Goal: Task Accomplishment & Management: Manage account settings

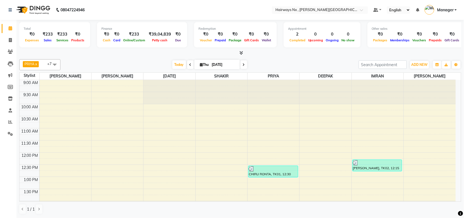
scroll to position [73, 0]
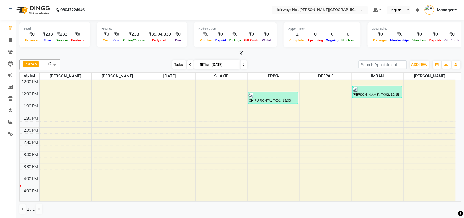
click at [177, 66] on span "Today" at bounding box center [180, 64] width 14 height 9
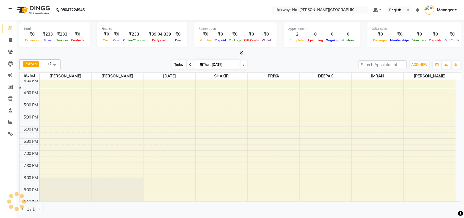
scroll to position [171, 0]
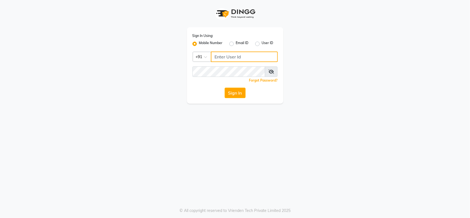
type input "7208506647"
click at [273, 71] on icon at bounding box center [271, 71] width 6 height 4
click at [330, 133] on div "Sign In Using: Mobile Number Email ID User ID Country Code × [PHONE_NUMBER] Rem…" at bounding box center [235, 109] width 470 height 218
click at [235, 91] on button "Sign In" at bounding box center [234, 92] width 21 height 10
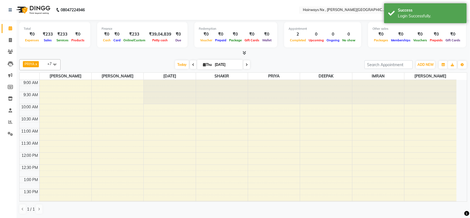
select select "en"
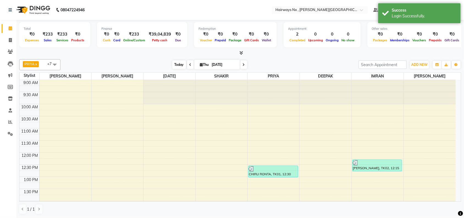
click at [179, 64] on span "Today" at bounding box center [180, 64] width 14 height 9
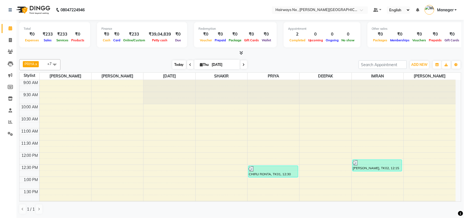
click at [174, 64] on span "Today" at bounding box center [180, 64] width 14 height 9
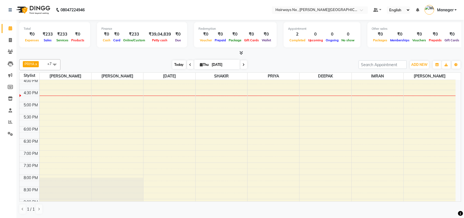
click at [173, 63] on span "Today" at bounding box center [180, 64] width 14 height 9
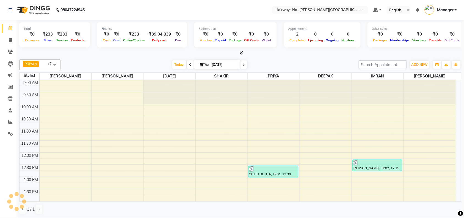
scroll to position [171, 0]
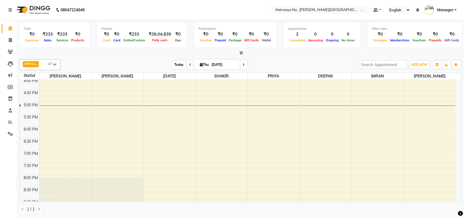
click at [177, 67] on span "Today" at bounding box center [180, 64] width 14 height 9
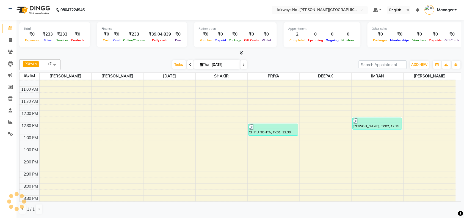
scroll to position [196, 0]
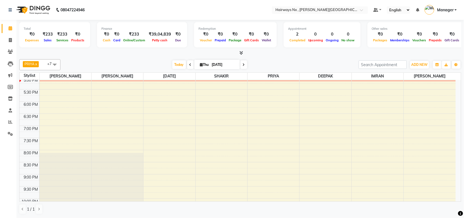
click at [195, 85] on div "9:00 AM 9:30 AM 10:00 AM 10:30 AM 11:00 AM 11:30 AM 12:00 PM 12:30 PM 1:00 PM 1…" at bounding box center [238, 53] width 437 height 339
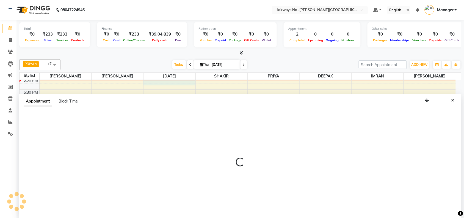
scroll to position [0, 0]
select select "66431"
select select "tentative"
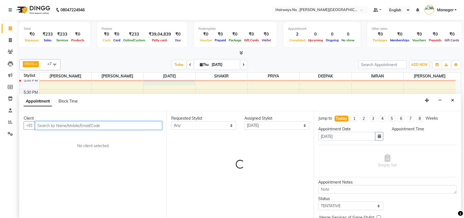
select select "1020"
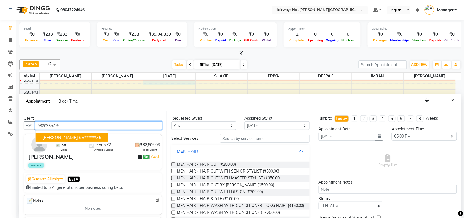
click at [53, 138] on span "[PERSON_NAME]" at bounding box center [59, 137] width 35 height 6
type input "98******75"
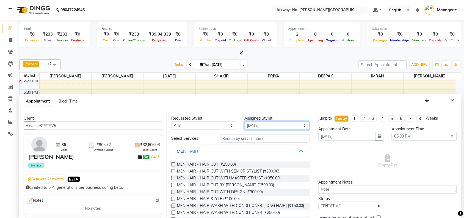
click at [248, 127] on select "Select [PERSON_NAME] DEEPAK [PERSON_NAME] [PERSON_NAME] Manager [PERSON_NAME] P…" at bounding box center [277, 125] width 65 height 9
select select "86028"
click at [245, 121] on select "Select [PERSON_NAME] DEEPAK [PERSON_NAME] [PERSON_NAME] Manager [PERSON_NAME] P…" at bounding box center [277, 125] width 65 height 9
click at [175, 163] on label at bounding box center [173, 164] width 4 height 4
click at [175, 163] on input "checkbox" at bounding box center [173, 165] width 4 height 4
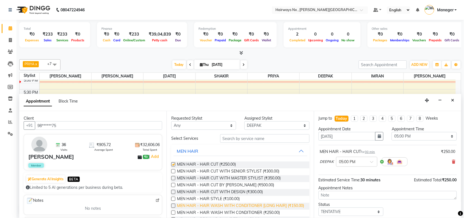
checkbox input "false"
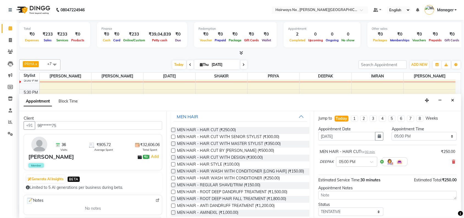
click at [174, 187] on label at bounding box center [173, 185] width 4 height 4
click at [174, 187] on input "checkbox" at bounding box center [173, 186] width 4 height 4
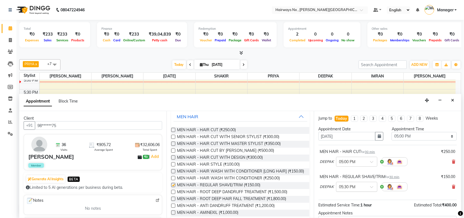
checkbox input "false"
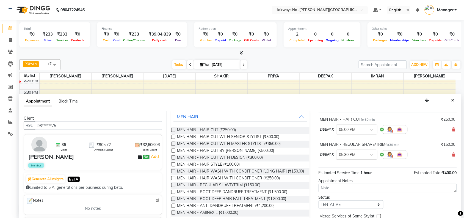
scroll to position [58, 0]
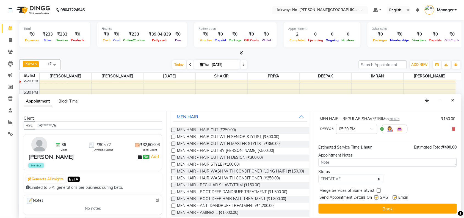
click at [378, 196] on label at bounding box center [377, 197] width 4 height 4
click at [378, 196] on input "checkbox" at bounding box center [377, 198] width 4 height 4
checkbox input "false"
click at [394, 196] on label at bounding box center [395, 197] width 4 height 4
click at [394, 196] on input "checkbox" at bounding box center [395, 198] width 4 height 4
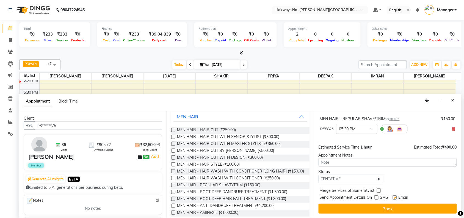
checkbox input "false"
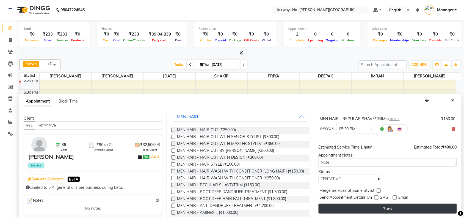
click at [392, 204] on button "Book" at bounding box center [388, 208] width 138 height 10
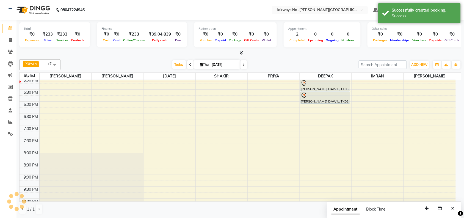
scroll to position [0, 0]
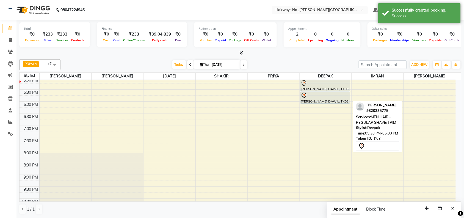
click at [323, 98] on div at bounding box center [325, 95] width 49 height 7
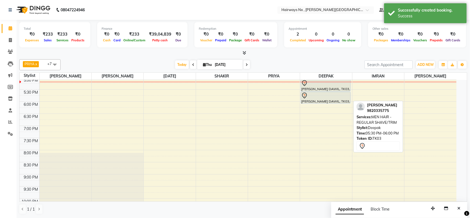
select select "7"
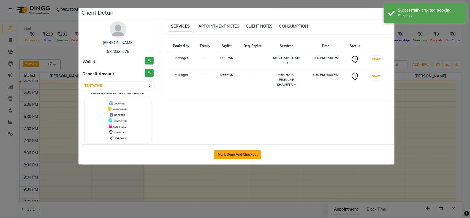
click at [243, 159] on button "Mark Done And Checkout" at bounding box center [237, 154] width 47 height 9
select select "service"
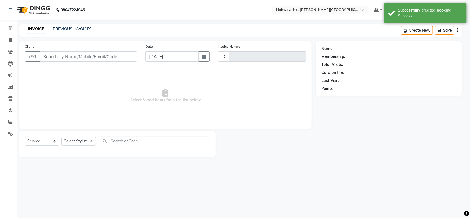
type input "1122"
select select "778"
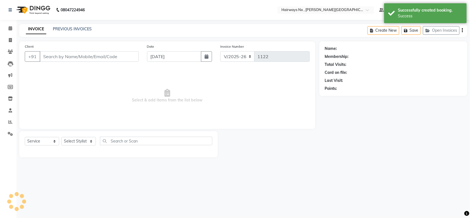
type input "98******75"
select select "86028"
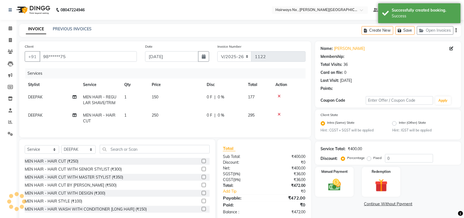
type input "20"
select select "1: Object"
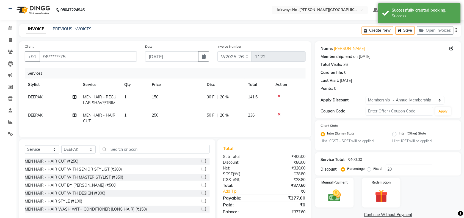
click at [457, 29] on button "button" at bounding box center [456, 30] width 1 height 13
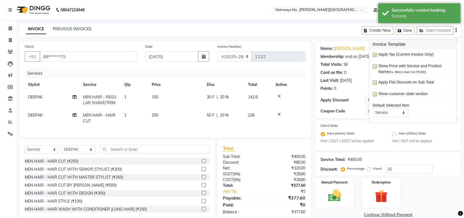
click at [376, 54] on label at bounding box center [375, 55] width 4 height 4
click at [376, 54] on input "checkbox" at bounding box center [375, 55] width 4 height 4
checkbox input "false"
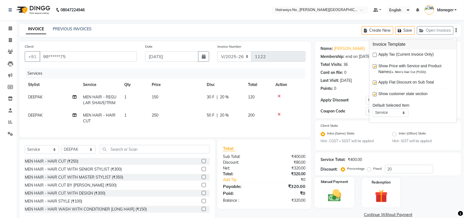
scroll to position [16, 0]
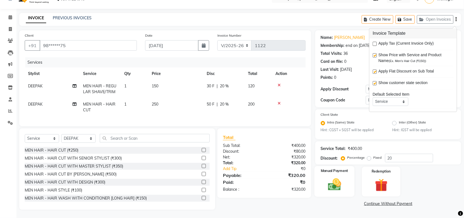
click at [339, 179] on img at bounding box center [334, 184] width 21 height 15
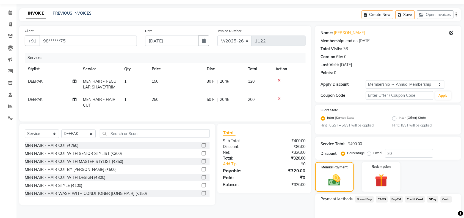
scroll to position [43, 0]
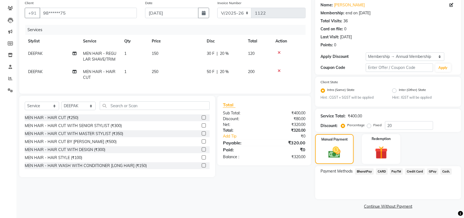
click at [432, 171] on span "GPay" at bounding box center [433, 171] width 11 height 6
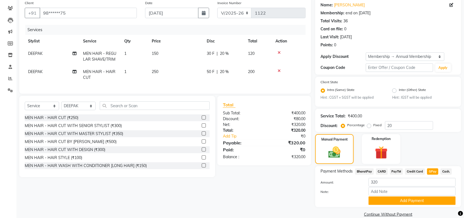
scroll to position [51, 0]
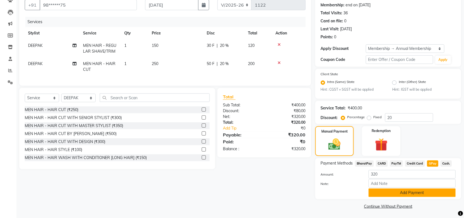
click at [398, 193] on button "Add Payment" at bounding box center [412, 192] width 87 height 9
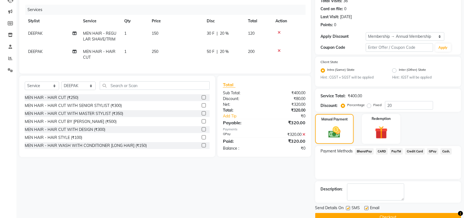
scroll to position [75, 0]
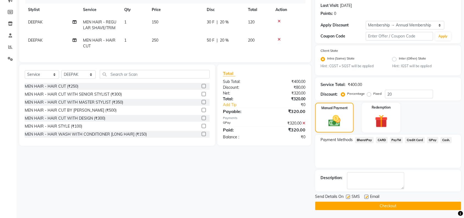
click at [365, 204] on button "Checkout" at bounding box center [389, 205] width 146 height 9
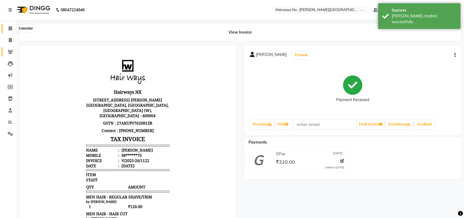
drag, startPoint x: 10, startPoint y: 27, endPoint x: 12, endPoint y: 51, distance: 24.5
click at [10, 27] on icon at bounding box center [11, 28] width 4 height 4
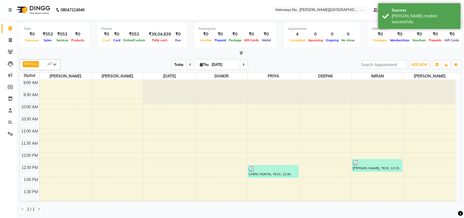
click at [179, 62] on span "Today" at bounding box center [180, 64] width 14 height 9
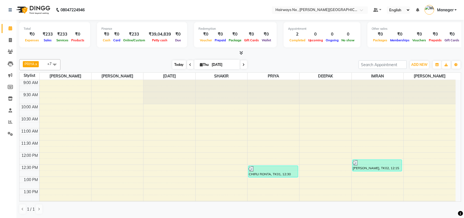
scroll to position [171, 0]
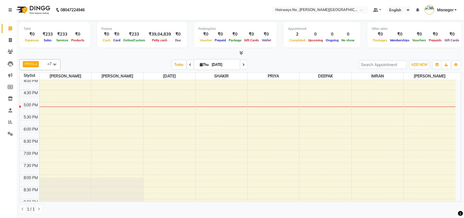
click at [177, 60] on div "PRIYA x RAJA x SHAKIR x SUJATA x MUZZAMIL x DEEPAK x IMRAN x UMAR x +7 Select A…" at bounding box center [240, 64] width 442 height 11
click at [173, 65] on span "Today" at bounding box center [180, 64] width 14 height 9
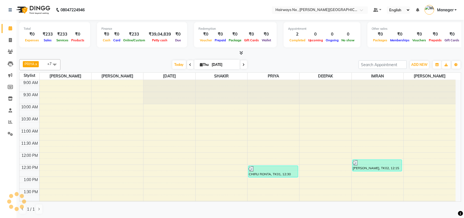
scroll to position [196, 0]
